Goal: Information Seeking & Learning: Compare options

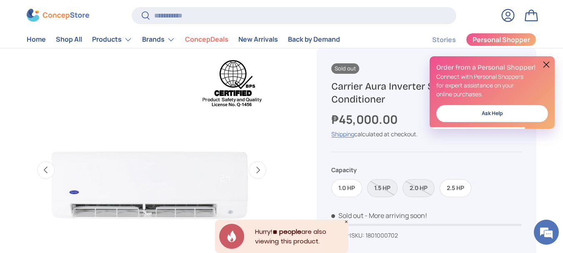
scroll to position [0, 254]
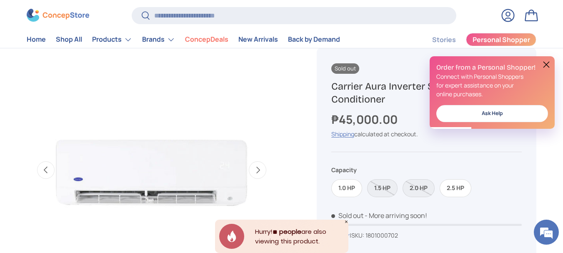
click at [347, 222] on icon "Close" at bounding box center [346, 222] width 4 height 4
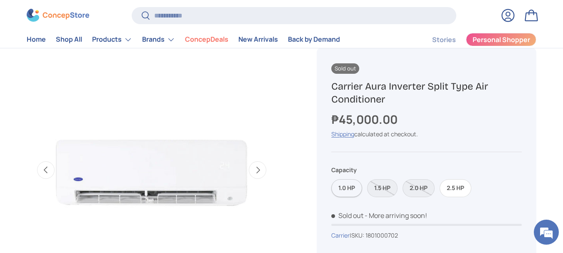
click at [347, 189] on label "1.0 HP" at bounding box center [346, 188] width 31 height 18
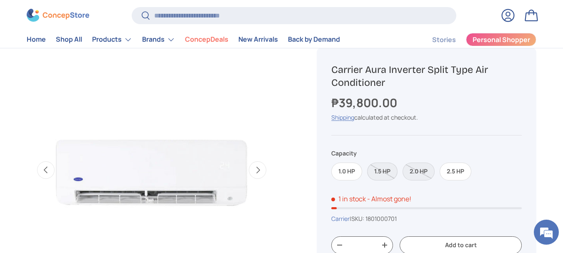
click at [390, 170] on label "1.5 HP" at bounding box center [382, 172] width 30 height 18
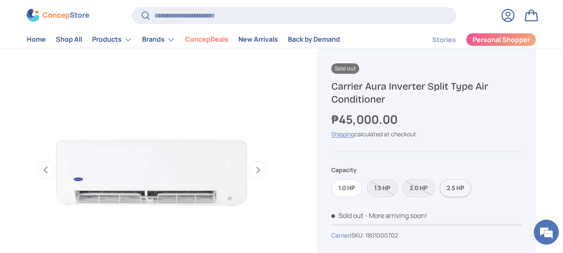
click at [449, 187] on label "2.5 HP" at bounding box center [456, 188] width 32 height 18
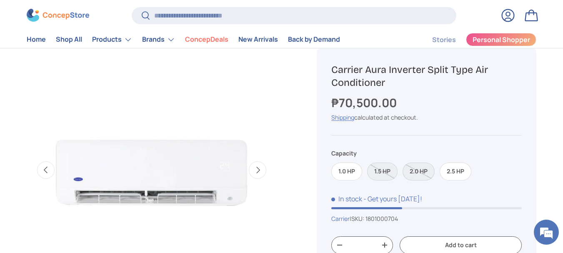
click at [417, 174] on label "2.0 HP" at bounding box center [419, 172] width 32 height 18
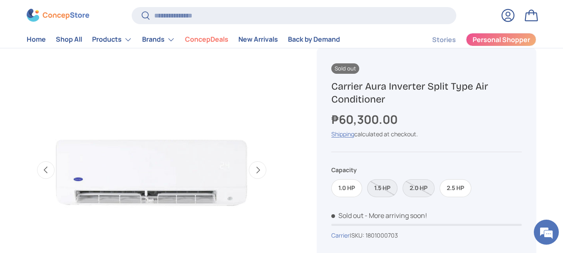
click at [384, 187] on label "1.5 HP" at bounding box center [382, 188] width 30 height 18
